Goal: Use online tool/utility

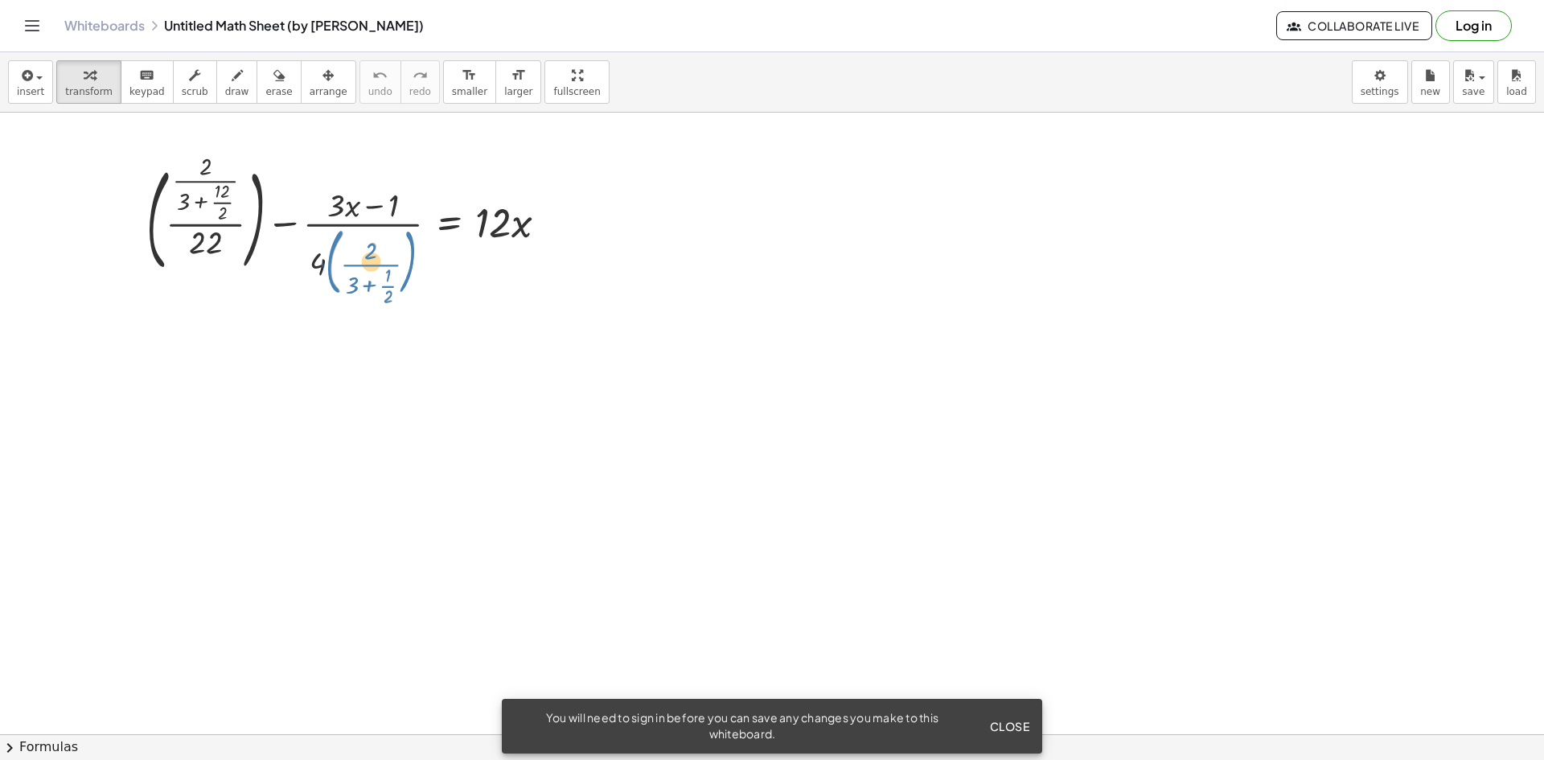
drag, startPoint x: 391, startPoint y: 260, endPoint x: 418, endPoint y: 260, distance: 27.3
click at [418, 260] on div at bounding box center [352, 229] width 429 height 143
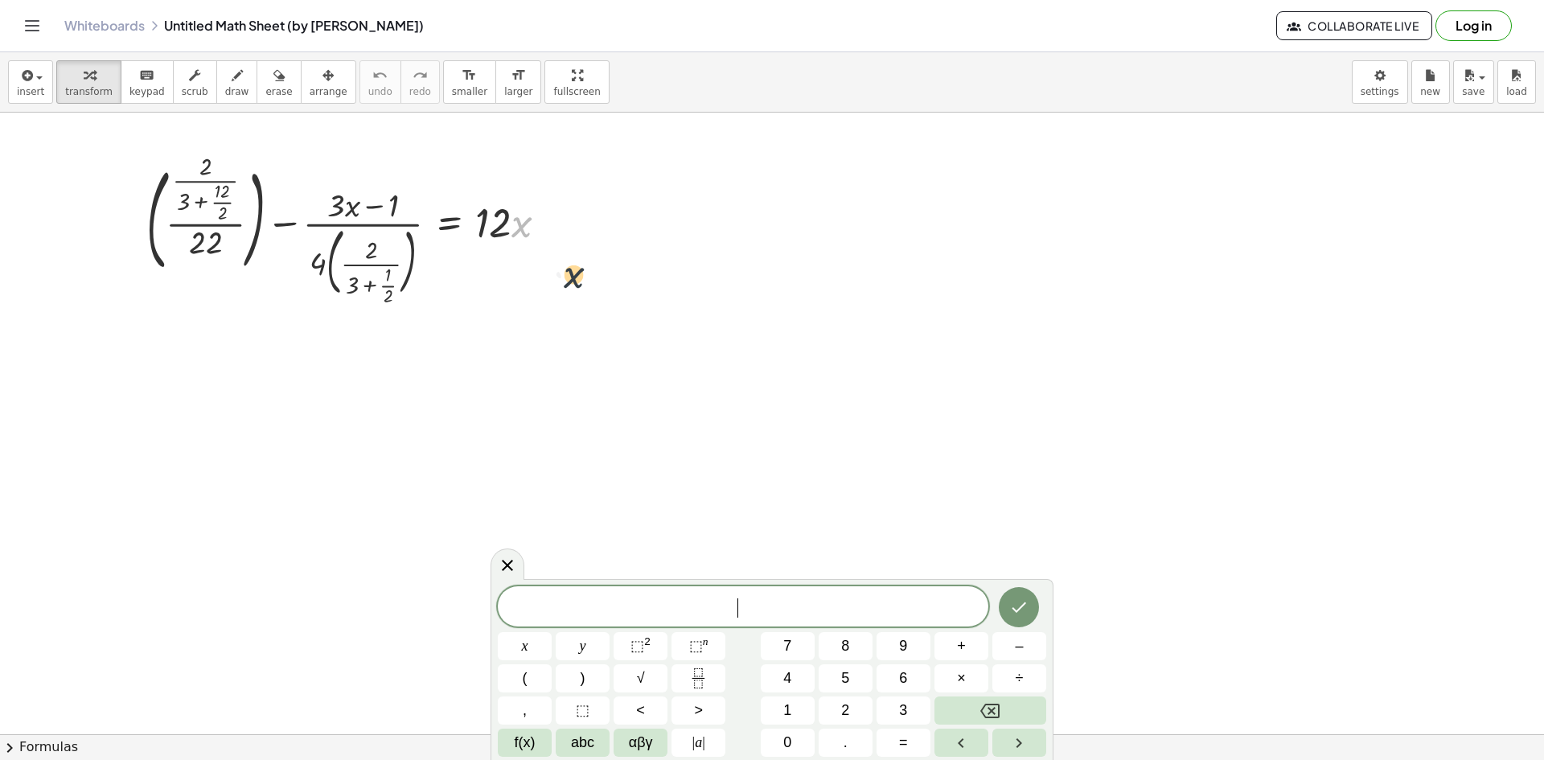
drag, startPoint x: 519, startPoint y: 224, endPoint x: 570, endPoint y: 312, distance: 101.2
drag, startPoint x: 540, startPoint y: 221, endPoint x: 762, endPoint y: 195, distance: 223.4
drag, startPoint x: 551, startPoint y: 232, endPoint x: 537, endPoint y: 296, distance: 65.8
click at [449, 232] on div "+ ( · · 2 · ( + 3 + · 12 · 2 ) · 22 ) − · ( + · 3 · x − 1 ) · 4 · ( · 2 · ( + 3…" at bounding box center [449, 232] width 0 height 0
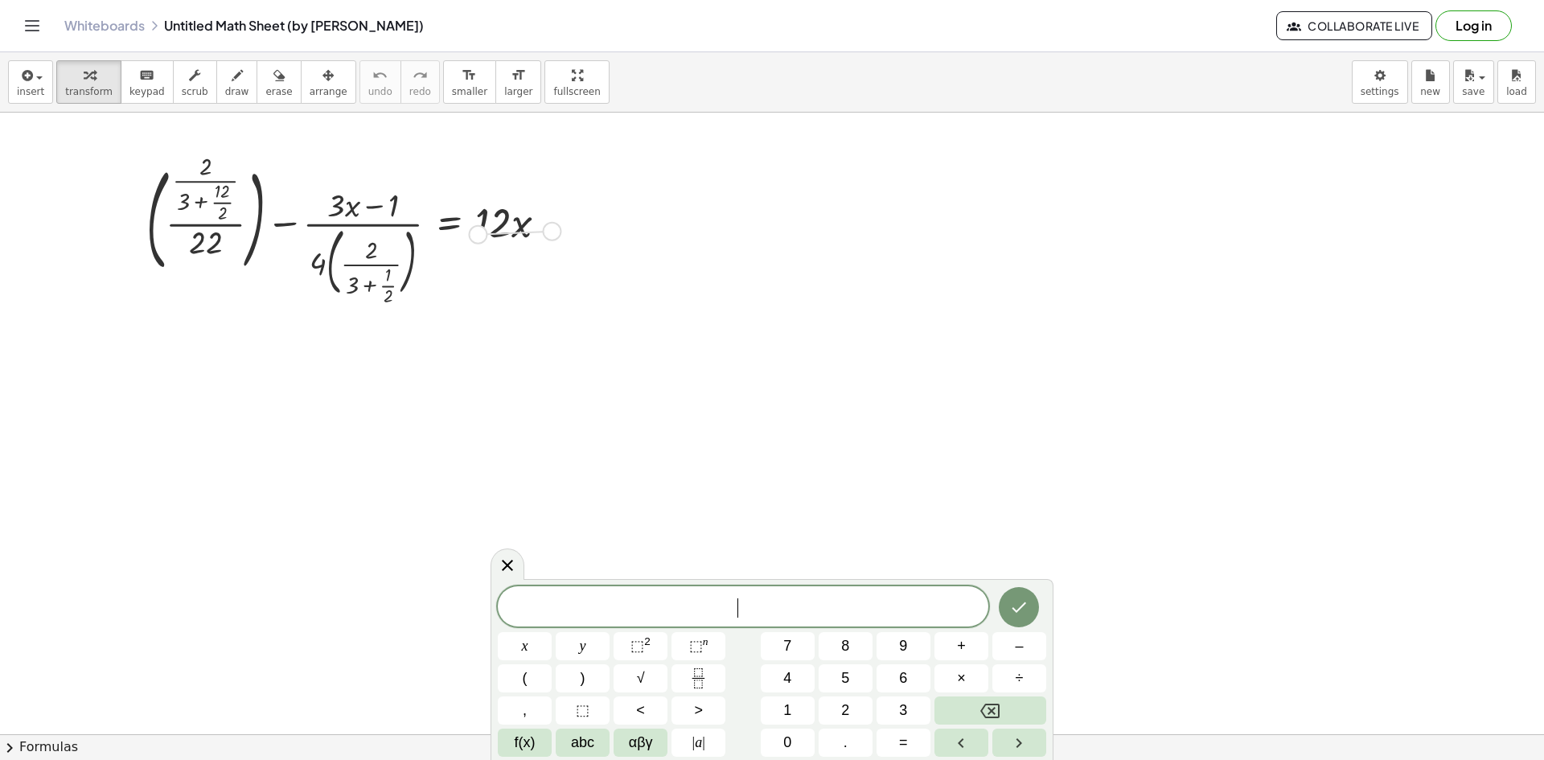
drag, startPoint x: 551, startPoint y: 237, endPoint x: 475, endPoint y: 234, distance: 75.6
click at [449, 232] on div "+ ( · · 2 · ( + 3 + · 12 · 2 ) · 22 ) − · ( + · 3 · x − 1 ) · 4 · ( · 2 · ( + 3…" at bounding box center [449, 232] width 0 height 0
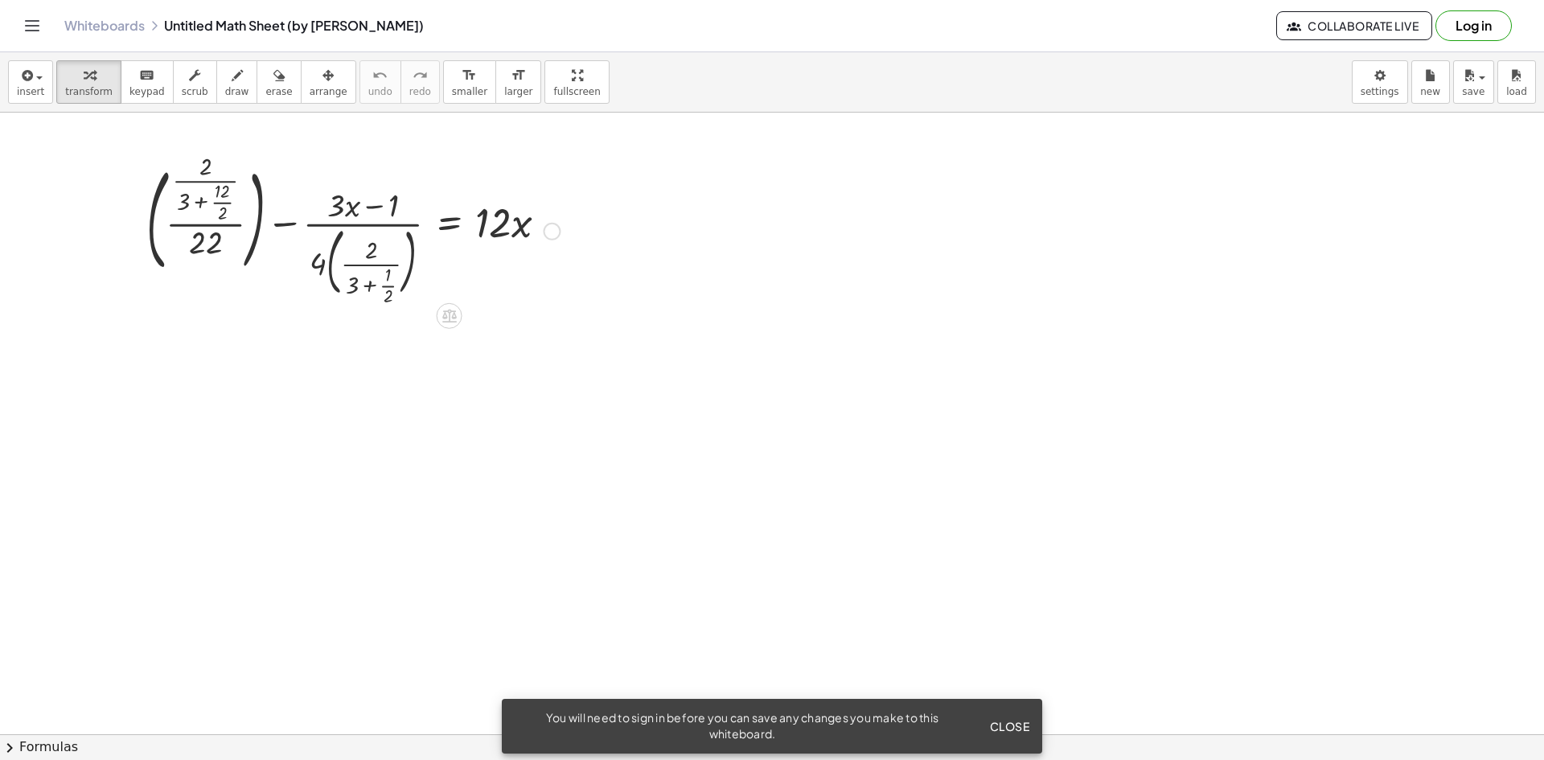
click at [220, 236] on div at bounding box center [352, 229] width 429 height 143
click at [207, 235] on div at bounding box center [352, 229] width 429 height 143
click at [223, 244] on div at bounding box center [352, 229] width 429 height 143
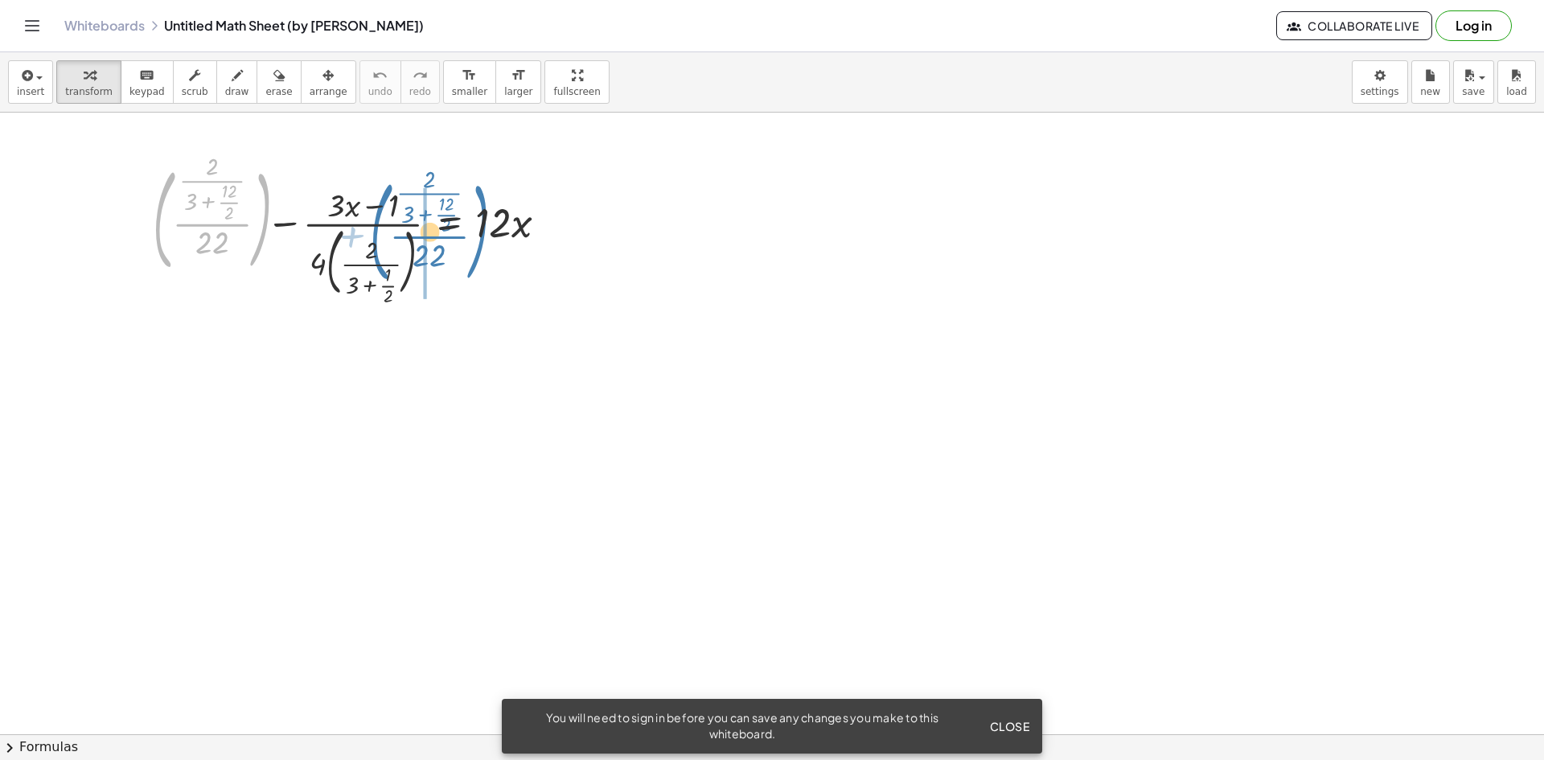
drag, startPoint x: 218, startPoint y: 244, endPoint x: 445, endPoint y: 258, distance: 227.2
click at [445, 258] on div at bounding box center [349, 229] width 423 height 143
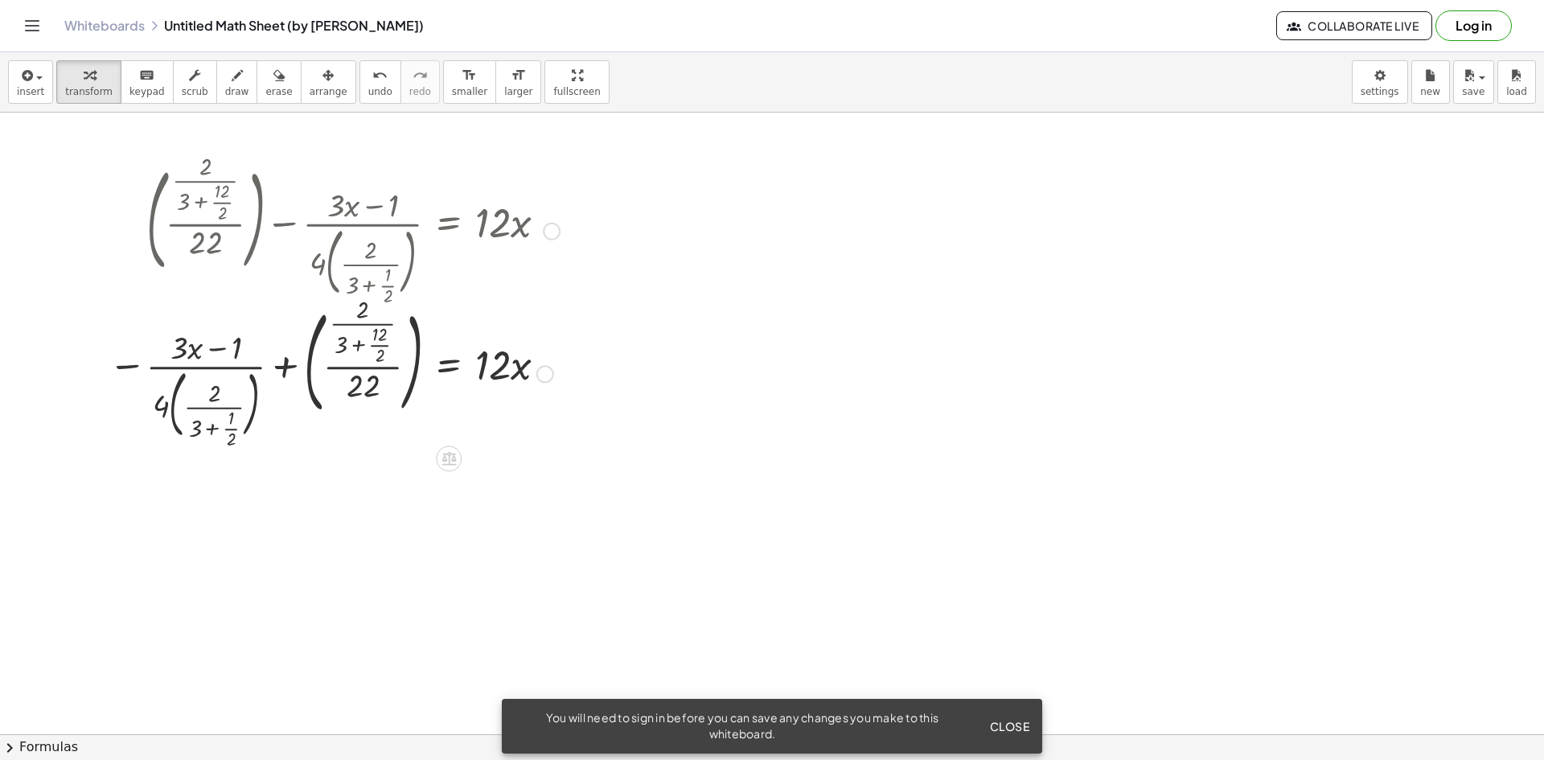
drag, startPoint x: 363, startPoint y: 236, endPoint x: 296, endPoint y: 285, distance: 83.5
click at [261, 279] on div at bounding box center [334, 229] width 467 height 143
drag, startPoint x: 330, startPoint y: 366, endPoint x: 64, endPoint y: 387, distance: 267.8
click at [452, 467] on div at bounding box center [449, 458] width 26 height 26
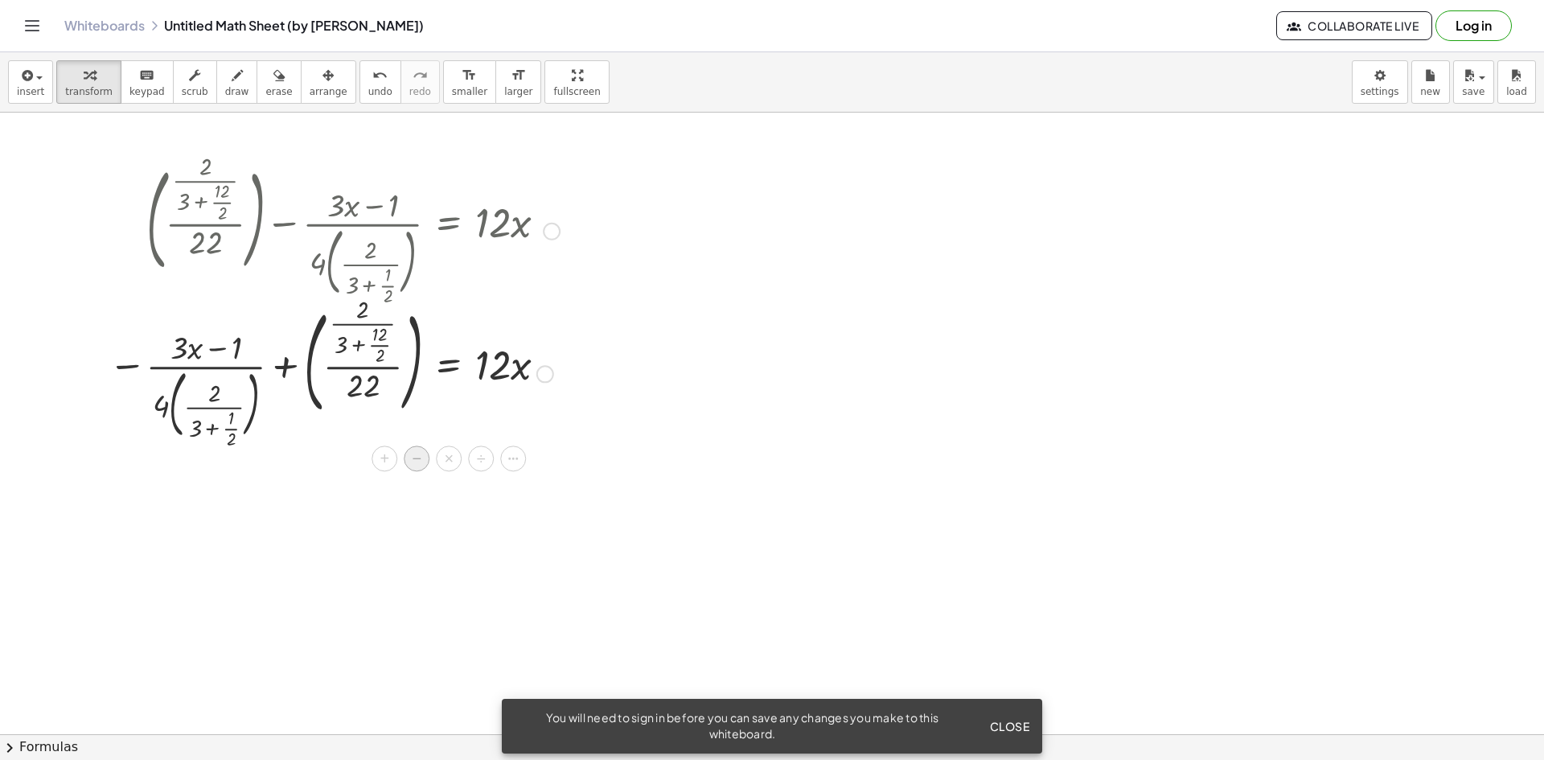
click at [422, 462] on div "−" at bounding box center [417, 458] width 26 height 26
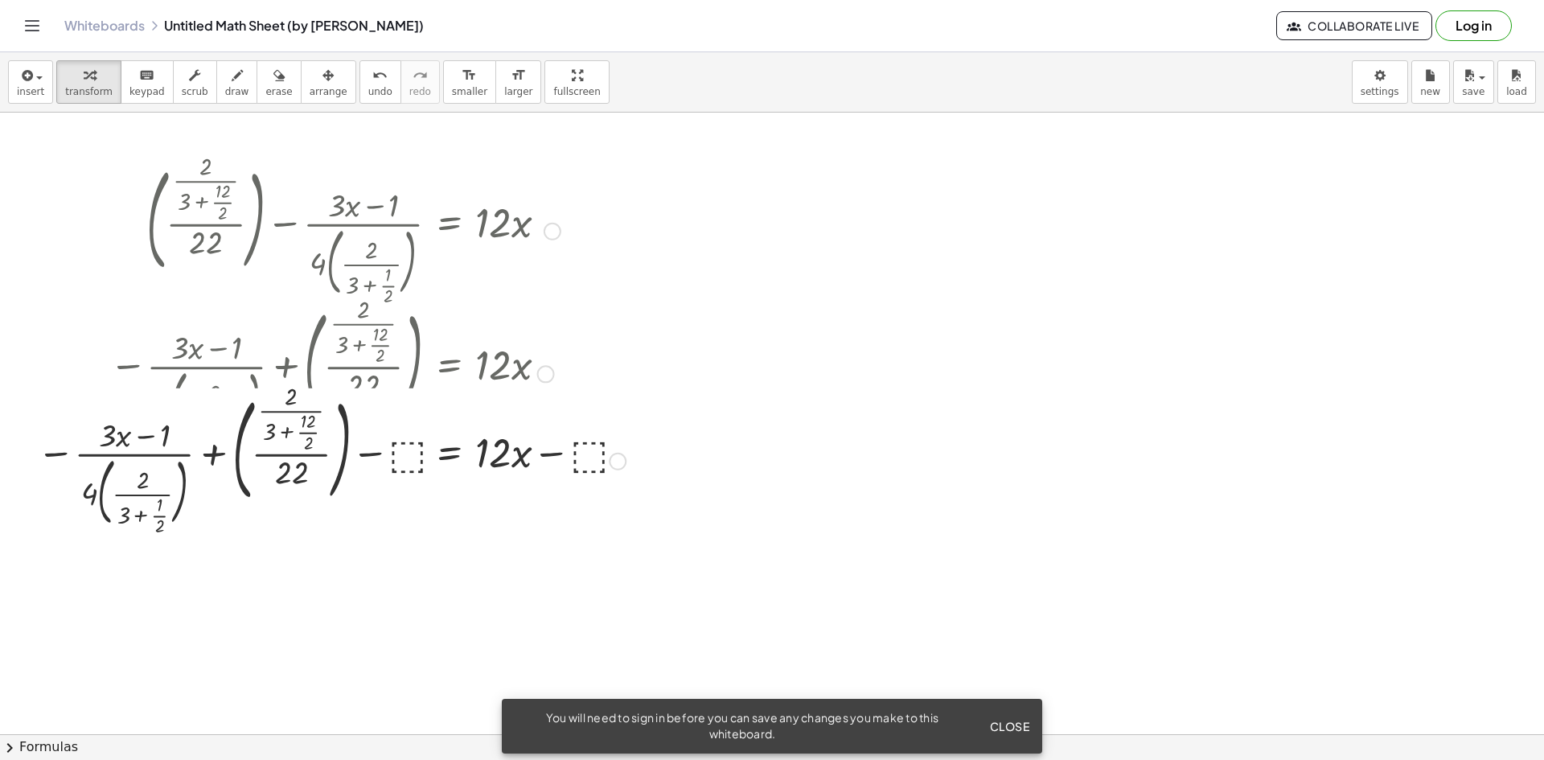
click at [601, 462] on div at bounding box center [331, 459] width 605 height 143
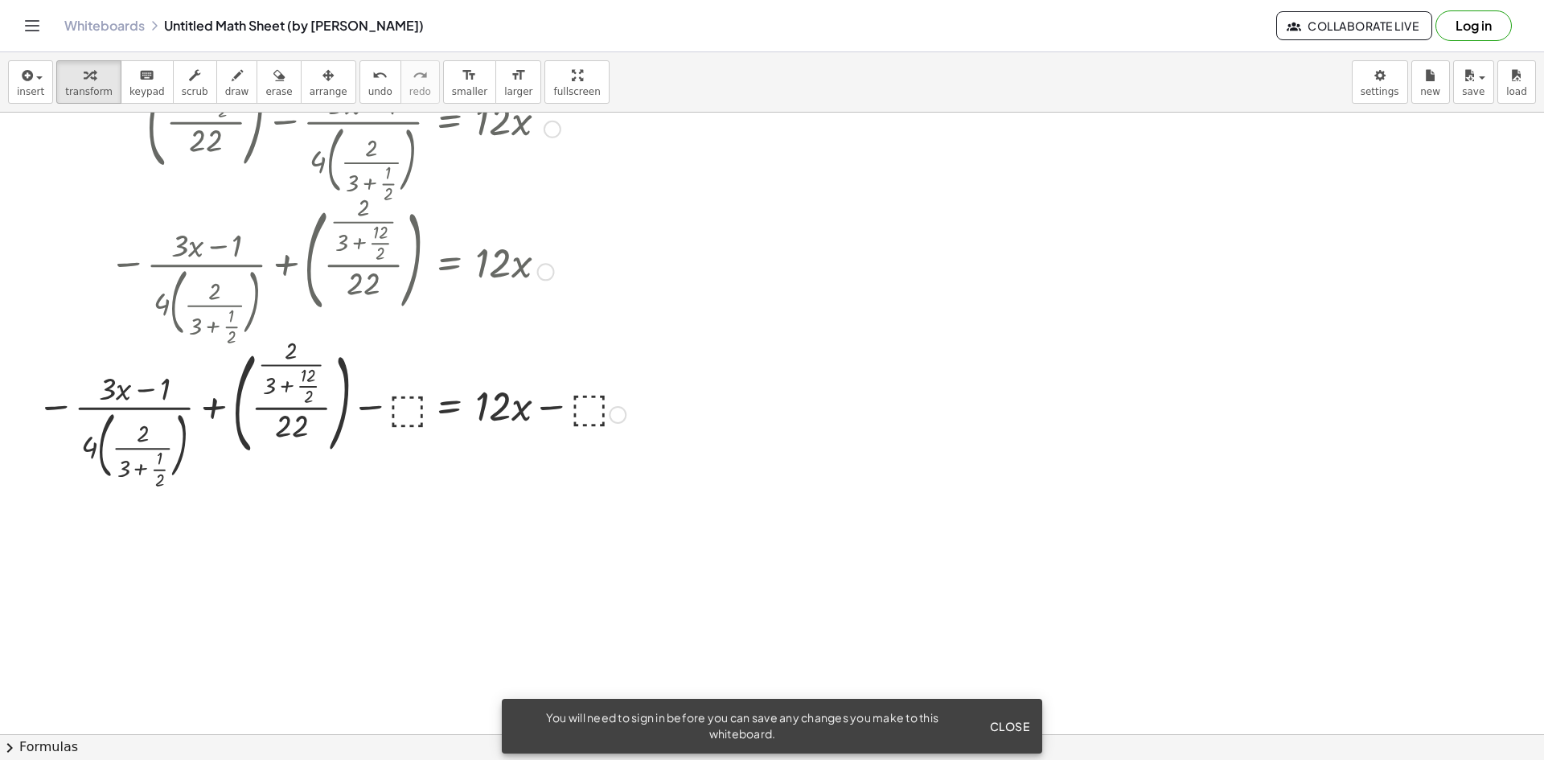
scroll to position [241, 0]
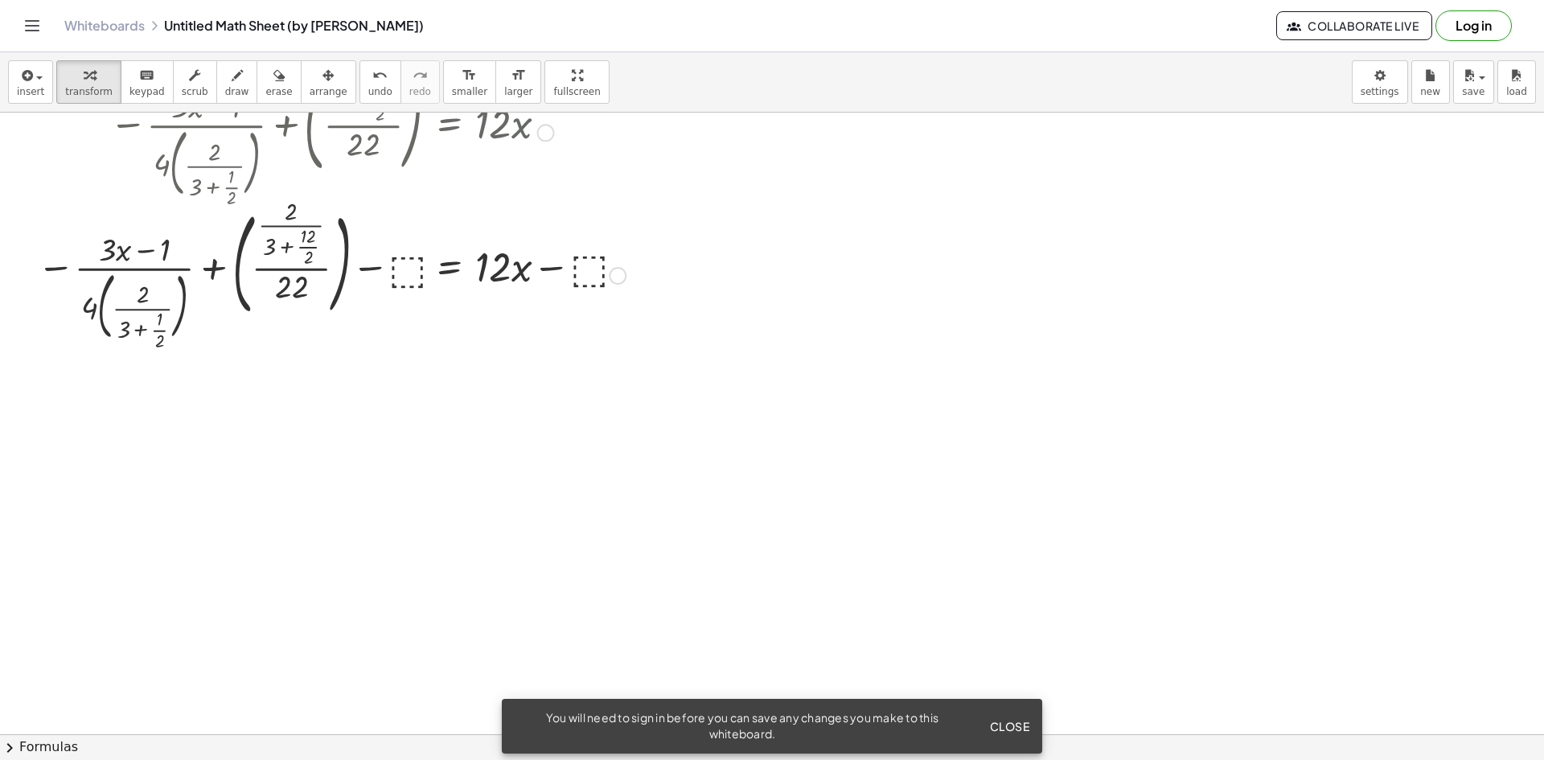
click at [1009, 729] on span "Close" at bounding box center [1009, 726] width 40 height 14
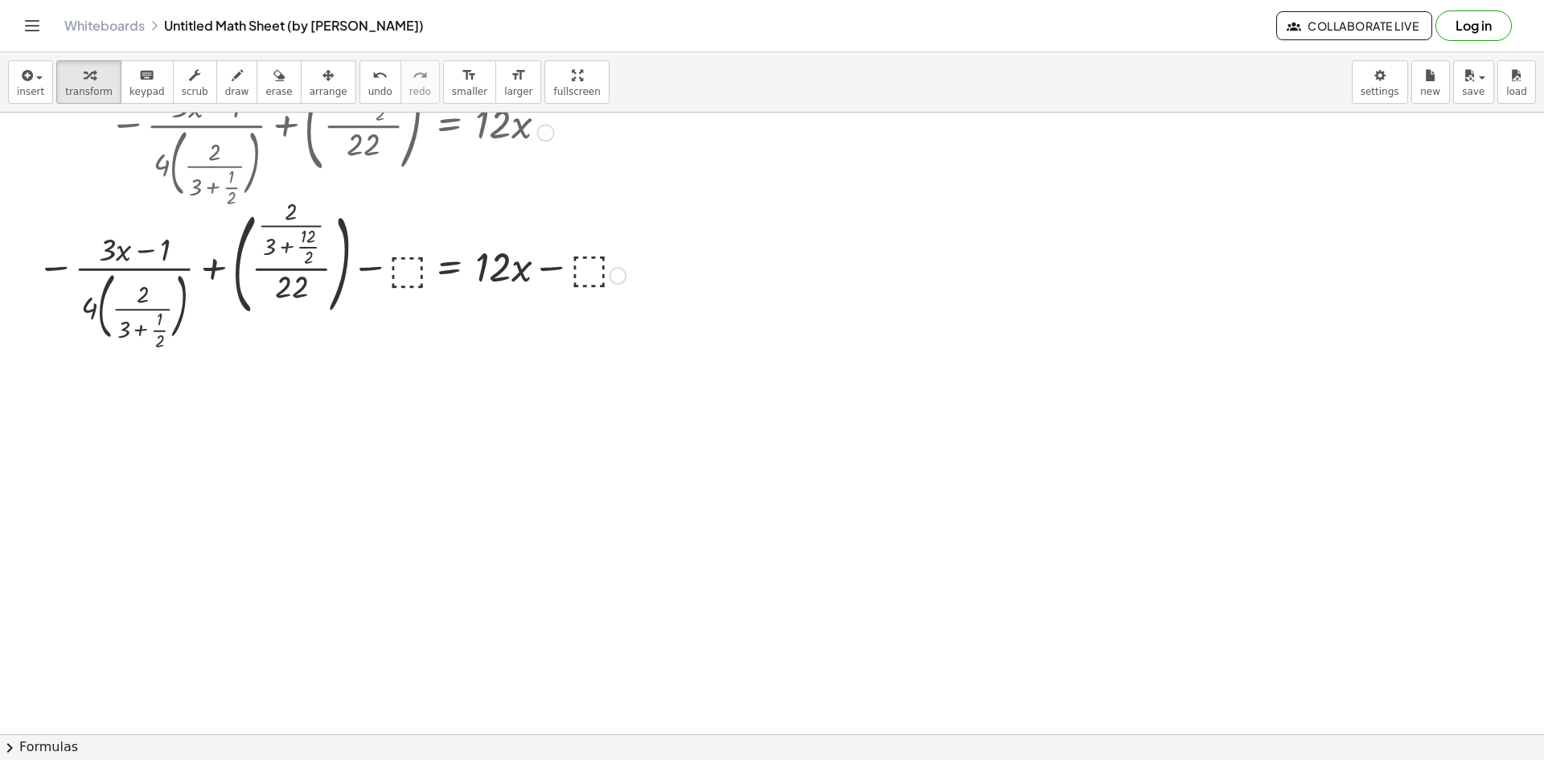
click at [845, 407] on div at bounding box center [772, 545] width 1544 height 1348
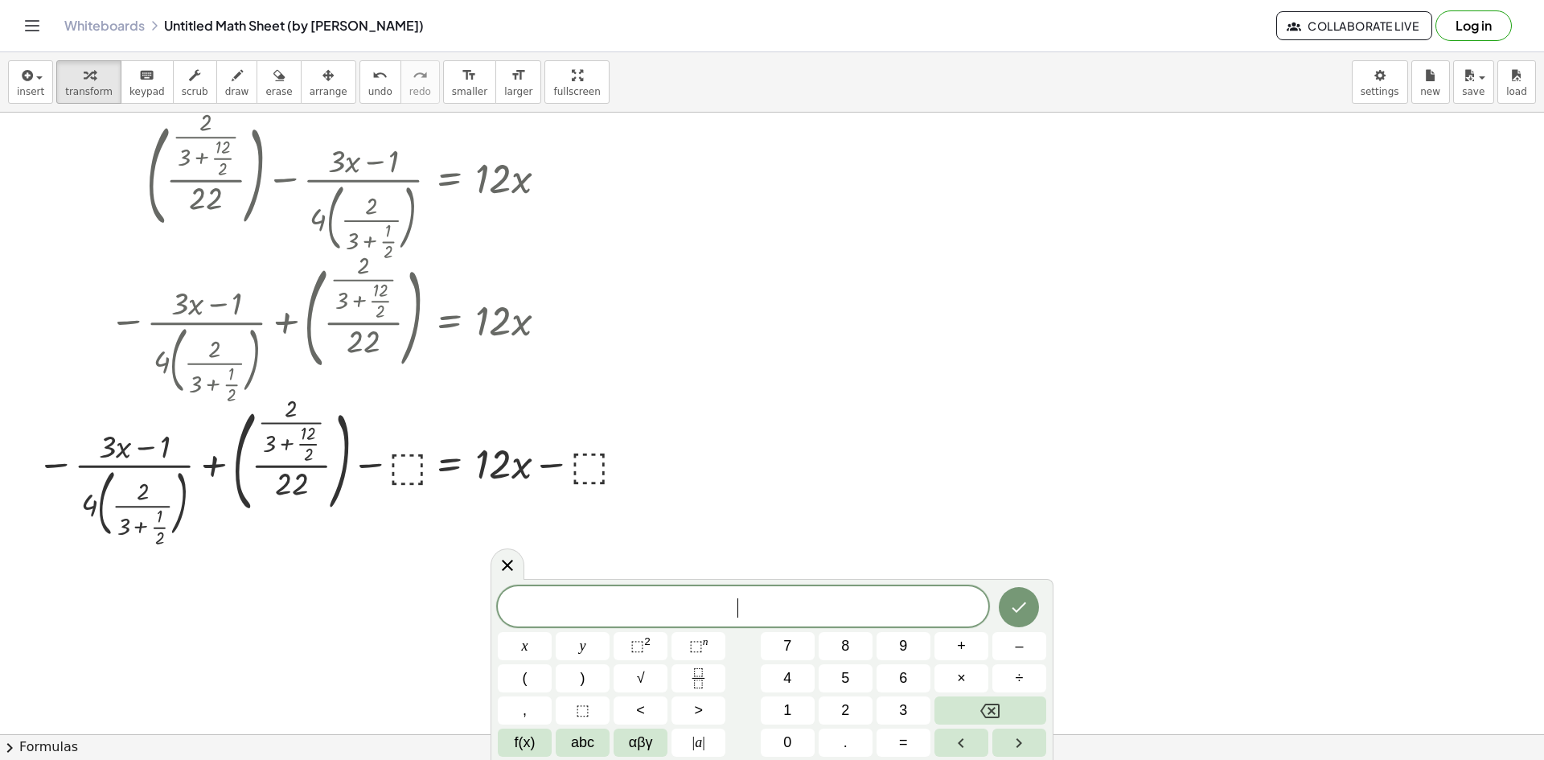
scroll to position [0, 0]
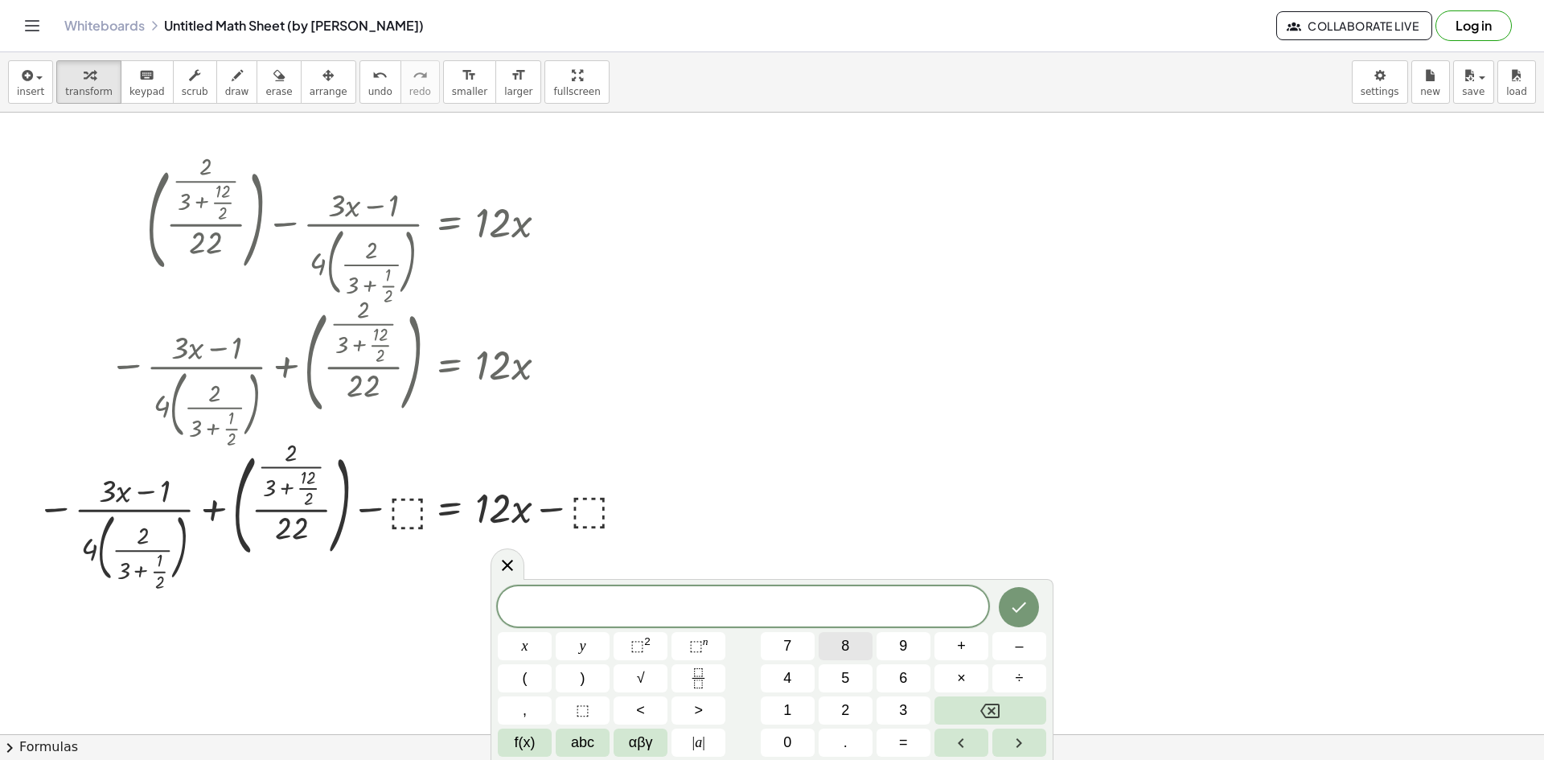
click at [852, 654] on button "8" at bounding box center [846, 646] width 54 height 28
click at [791, 685] on span "4" at bounding box center [787, 678] width 8 height 22
click at [862, 687] on button "5" at bounding box center [846, 678] width 54 height 28
click at [879, 687] on div "* 8 4 5 ​ x y ⬚ 2 ⬚ n 7 8 9 + – ( ) √ 4 5 6 × ÷ , ⬚ < > 1 2 3 f(x) abc αβγ | a …" at bounding box center [772, 671] width 548 height 170
click at [1018, 739] on icon "Right arrow" at bounding box center [1018, 742] width 19 height 19
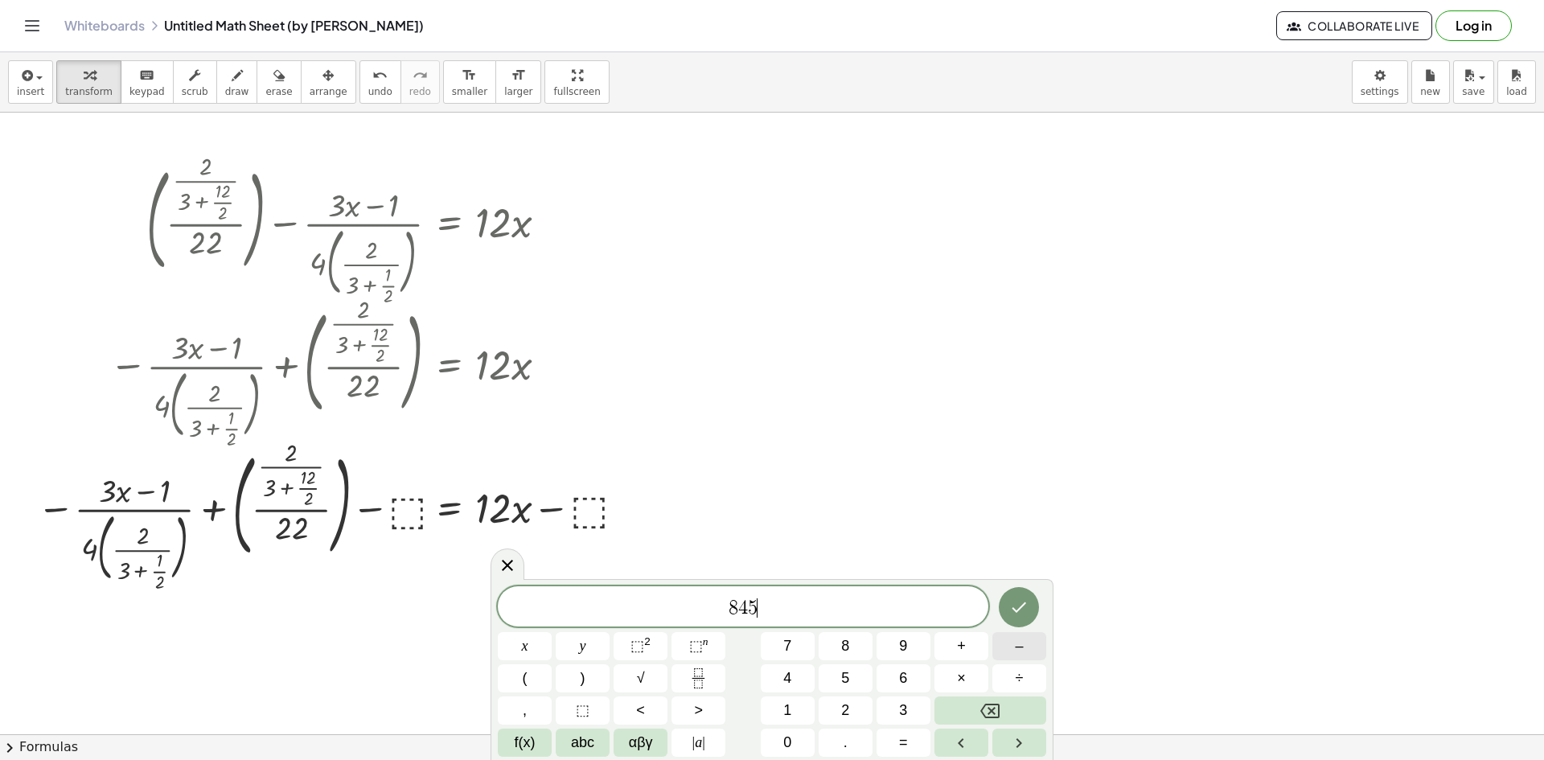
click at [1020, 624] on div "* 8 4 5 ​ x y ⬚ 2 ⬚ n 7 8 9 + – ( ) √ 4 5 6 × ÷ , ⬚ < > 1 2 3 f(x) abc αβγ | a …" at bounding box center [772, 671] width 548 height 170
click at [1020, 617] on button "Done" at bounding box center [1019, 607] width 40 height 40
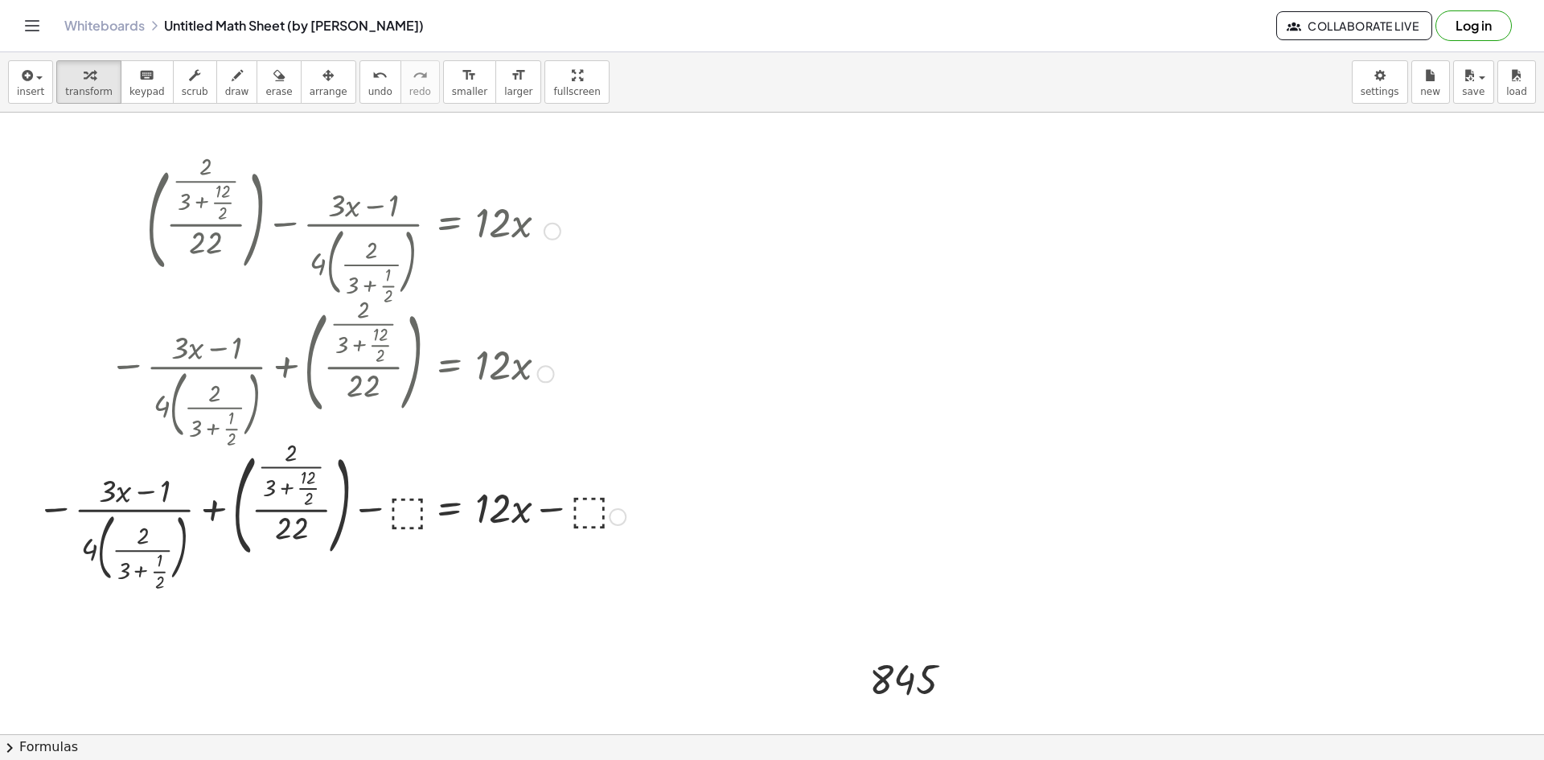
click at [399, 515] on div at bounding box center [331, 515] width 605 height 143
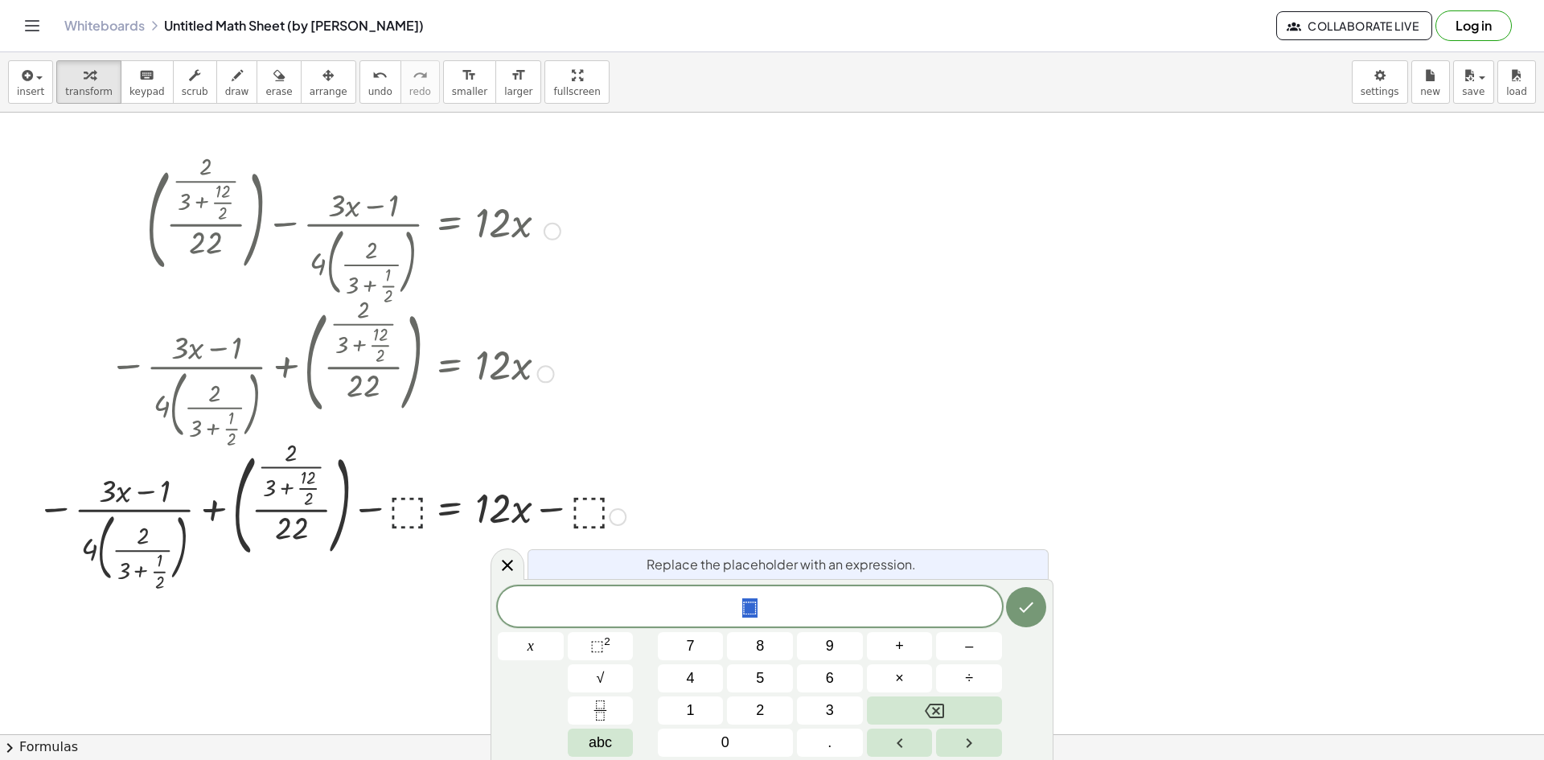
click at [399, 515] on div at bounding box center [331, 515] width 605 height 143
click at [775, 695] on div "* ⬚ x 7 8 9 + – 4 5 6 × ÷ ⬚ 2 √ abc 1 2 3 0 ." at bounding box center [772, 671] width 548 height 170
click at [716, 688] on div "* ⬚ x 7 8 9 + – 4 5 6 × ÷ ⬚ 2 √ abc 1 2 3 0 ." at bounding box center [772, 671] width 548 height 170
click at [713, 667] on button "4" at bounding box center [691, 678] width 66 height 28
click at [776, 658] on button "8" at bounding box center [760, 646] width 66 height 28
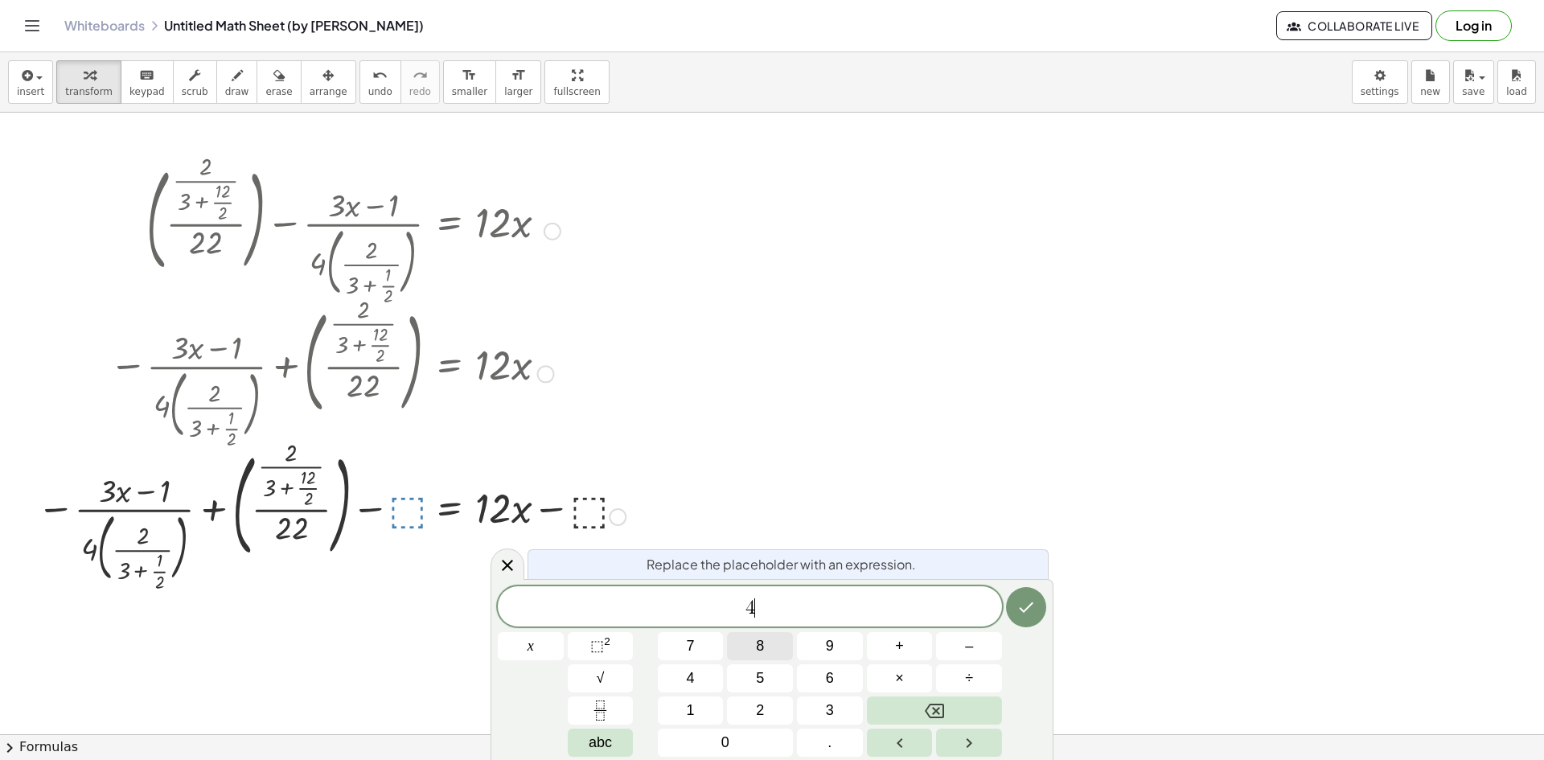
click at [789, 667] on div "4 ​ x 7 8 9 + – 4 5 6 × ÷ ⬚ 2 √ abc 1 2 3 0 ." at bounding box center [772, 671] width 548 height 170
click at [827, 688] on div "4 8 ​ x 7 8 9 + – 4 5 6 × ÷ ⬚ 2 √ abc 1 2 3 0 ." at bounding box center [772, 671] width 548 height 170
click at [1014, 613] on button "Done" at bounding box center [1026, 607] width 40 height 40
